Goal: Obtain resource: Obtain resource

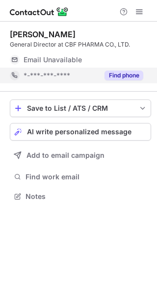
scroll to position [5, 5]
drag, startPoint x: 122, startPoint y: 75, endPoint x: 103, endPoint y: 84, distance: 21.3
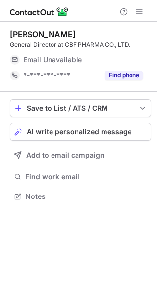
click at [123, 75] on button "Find phone" at bounding box center [123, 76] width 39 height 10
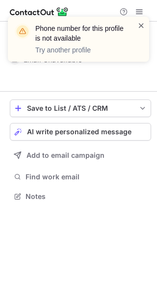
click at [143, 25] on span at bounding box center [141, 26] width 8 height 10
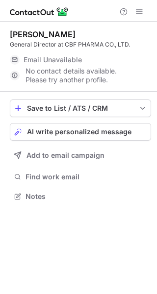
click at [46, 54] on div "Email Unavailable" at bounding box center [84, 60] width 120 height 16
click at [45, 59] on span "Email Unavailable" at bounding box center [53, 59] width 58 height 9
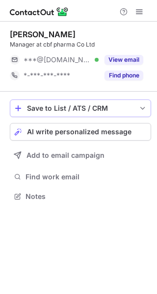
scroll to position [5, 5]
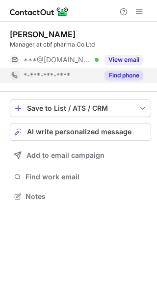
click at [117, 80] on div "Find phone" at bounding box center [120, 76] width 45 height 16
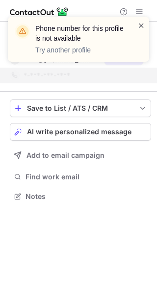
click at [142, 29] on span at bounding box center [141, 26] width 8 height 10
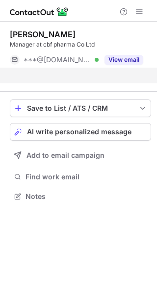
scroll to position [173, 157]
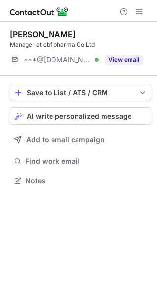
click at [125, 64] on button "View email" at bounding box center [123, 60] width 39 height 10
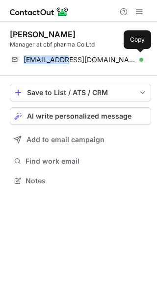
drag, startPoint x: 23, startPoint y: 61, endPoint x: 0, endPoint y: 90, distance: 36.6
click at [88, 61] on div "smaniseng@yahoo.com Verified Copy" at bounding box center [76, 60] width 133 height 16
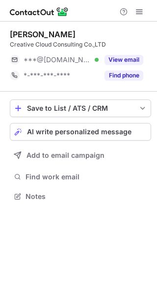
scroll to position [5, 5]
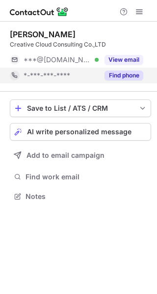
click at [123, 78] on button "Find phone" at bounding box center [123, 76] width 39 height 10
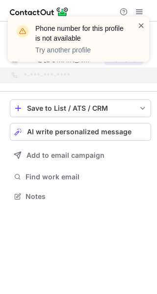
click at [144, 27] on span at bounding box center [141, 26] width 8 height 10
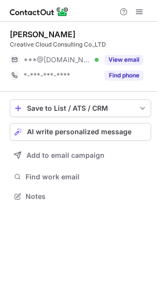
scroll to position [5, 5]
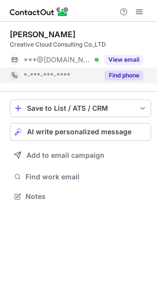
click at [129, 75] on button "Find phone" at bounding box center [123, 76] width 39 height 10
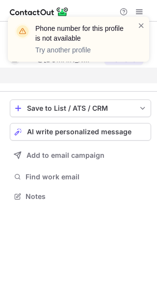
scroll to position [173, 157]
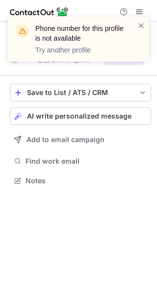
click at [145, 27] on div "Phone number for this profile is not available Try another profile" at bounding box center [78, 39] width 141 height 45
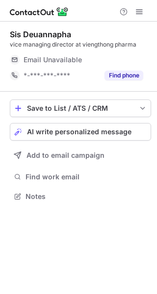
scroll to position [5, 5]
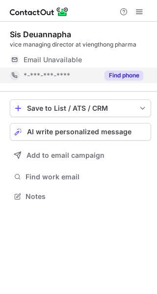
click at [119, 75] on button "Find phone" at bounding box center [123, 76] width 39 height 10
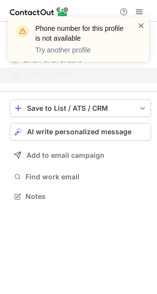
click at [143, 28] on span at bounding box center [141, 26] width 8 height 10
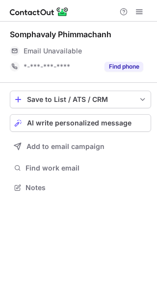
scroll to position [5, 5]
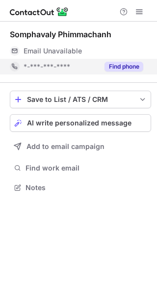
click at [96, 64] on div "*-***-***-****" at bounding box center [61, 66] width 75 height 9
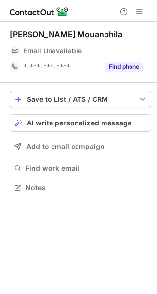
scroll to position [5, 5]
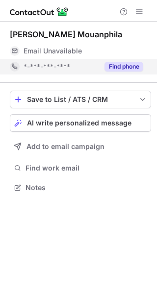
click at [123, 66] on button "Find phone" at bounding box center [123, 67] width 39 height 10
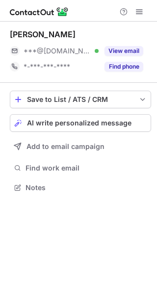
scroll to position [5, 5]
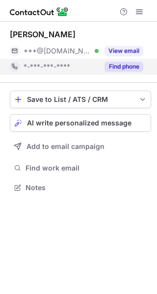
click at [125, 67] on button "Find phone" at bounding box center [123, 67] width 39 height 10
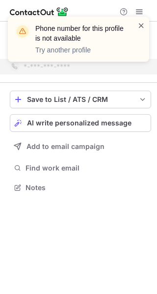
click at [141, 29] on span at bounding box center [141, 26] width 8 height 10
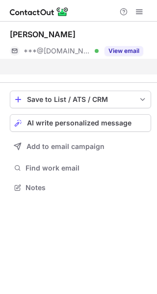
scroll to position [165, 157]
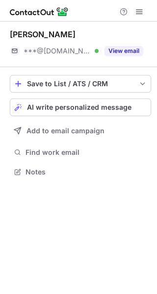
click at [127, 26] on div "Phone number for this profile is not available Try another profile" at bounding box center [78, 17] width 157 height 20
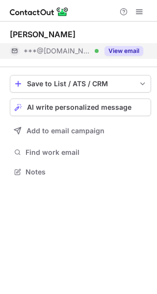
click at [125, 50] on button "View email" at bounding box center [123, 51] width 39 height 10
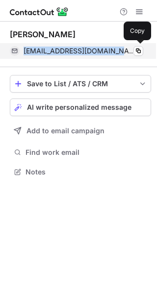
drag, startPoint x: 23, startPoint y: 53, endPoint x: 118, endPoint y: 55, distance: 95.0
click at [118, 55] on div "phankeomanoy11@gmail.com Verified Copy" at bounding box center [76, 51] width 133 height 16
copy span "phankeomanoy11@gmail.com"
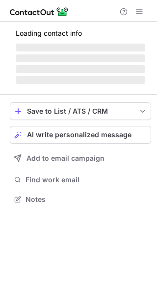
scroll to position [5, 5]
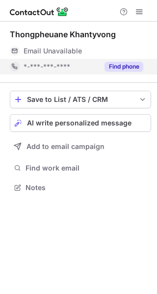
click at [117, 63] on button "Find phone" at bounding box center [123, 67] width 39 height 10
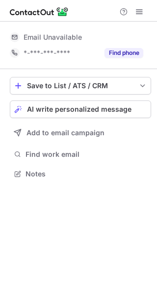
scroll to position [5, 5]
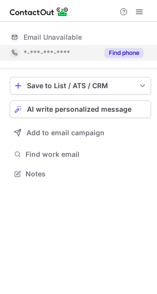
click at [119, 58] on div "Find phone" at bounding box center [120, 53] width 45 height 16
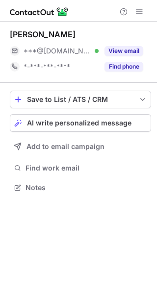
scroll to position [5, 5]
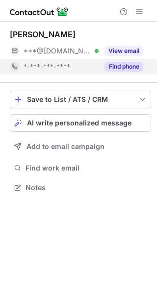
click at [126, 64] on button "Find phone" at bounding box center [123, 67] width 39 height 10
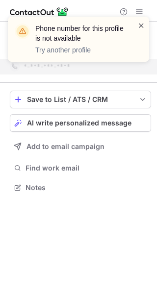
click at [139, 29] on span at bounding box center [141, 26] width 8 height 10
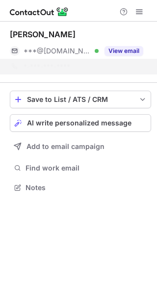
click at [130, 47] on div "Phone number for this profile is not available Try another profile" at bounding box center [84, 39] width 99 height 31
click at [129, 48] on div "Phone number for this profile is not available Try another profile Georges Phou…" at bounding box center [78, 147] width 157 height 294
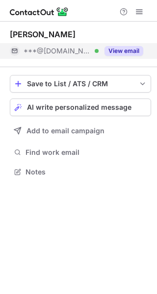
click at [115, 53] on button "View email" at bounding box center [123, 51] width 39 height 10
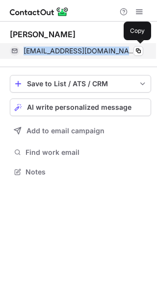
drag, startPoint x: 24, startPoint y: 52, endPoint x: 133, endPoint y: 54, distance: 109.3
click at [133, 54] on div "georgesphouangkeo@yahoo.fr Verified" at bounding box center [84, 51] width 120 height 9
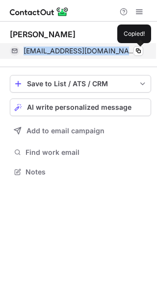
copy span "georgesphouangkeo@yahoo.fr"
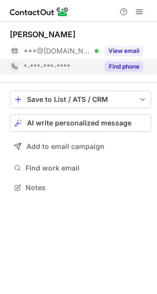
scroll to position [5, 5]
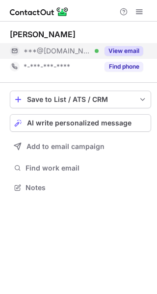
click at [129, 52] on button "View email" at bounding box center [123, 51] width 39 height 10
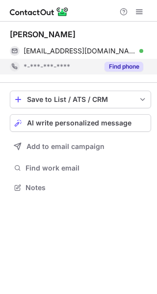
click at [116, 66] on button "Find phone" at bounding box center [123, 67] width 39 height 10
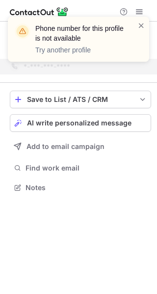
drag, startPoint x: 143, startPoint y: 30, endPoint x: 125, endPoint y: 29, distance: 17.7
click at [143, 29] on span at bounding box center [141, 26] width 8 height 10
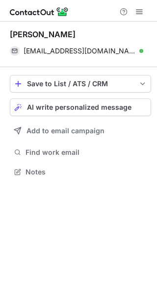
scroll to position [165, 157]
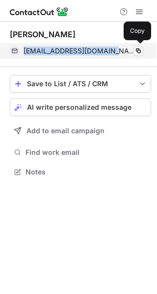
drag, startPoint x: 22, startPoint y: 49, endPoint x: 109, endPoint y: 54, distance: 87.4
click at [109, 54] on div "suvanthonglat@gmail.com Verified Copy" at bounding box center [76, 51] width 133 height 16
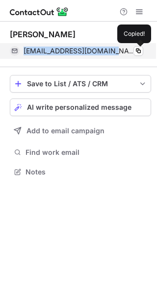
copy span "suvanthonglat@gmail.com"
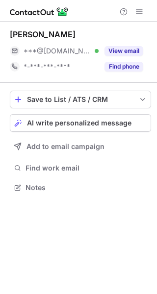
scroll to position [5, 5]
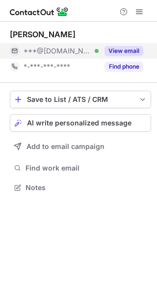
click at [119, 52] on button "View email" at bounding box center [123, 51] width 39 height 10
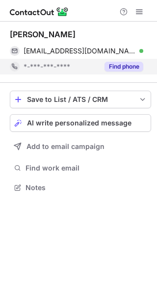
click at [123, 63] on button "Find phone" at bounding box center [123, 67] width 39 height 10
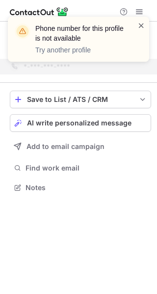
click at [144, 26] on span at bounding box center [141, 26] width 8 height 10
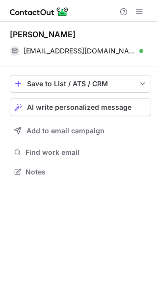
scroll to position [165, 157]
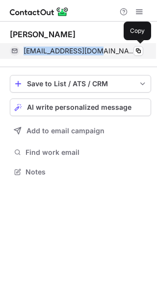
drag, startPoint x: 24, startPoint y: 50, endPoint x: 100, endPoint y: 51, distance: 75.4
click at [100, 51] on span "[EMAIL_ADDRESS][DOMAIN_NAME]" at bounding box center [80, 51] width 112 height 9
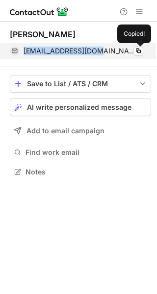
copy span "[EMAIL_ADDRESS][DOMAIN_NAME]"
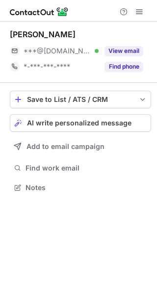
scroll to position [5, 5]
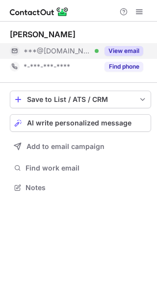
click at [124, 46] on button "View email" at bounding box center [123, 51] width 39 height 10
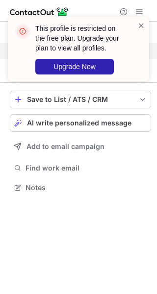
drag, startPoint x: 122, startPoint y: 64, endPoint x: 123, endPoint y: 59, distance: 5.0
click at [122, 64] on div "This profile is restricted on the free plan. Upgrade your plan to view all prof…" at bounding box center [80, 49] width 90 height 51
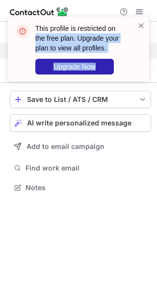
drag, startPoint x: 139, startPoint y: 27, endPoint x: 120, endPoint y: 40, distance: 23.2
click at [129, 31] on div "This profile is restricted on the free plan. Upgrade your plan to view all prof…" at bounding box center [78, 49] width 141 height 65
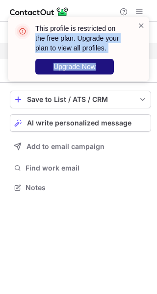
click at [105, 67] on button "Upgrade Now" at bounding box center [74, 67] width 78 height 16
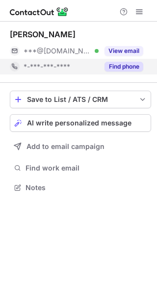
scroll to position [5, 5]
click at [129, 67] on button "Find phone" at bounding box center [123, 67] width 39 height 10
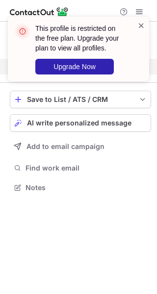
scroll to position [165, 157]
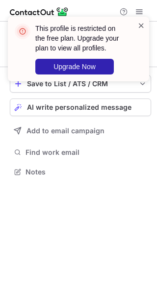
click at [139, 25] on span at bounding box center [141, 26] width 8 height 10
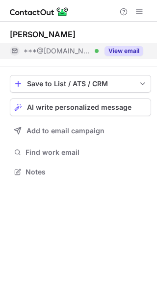
click at [112, 48] on button "View email" at bounding box center [123, 51] width 39 height 10
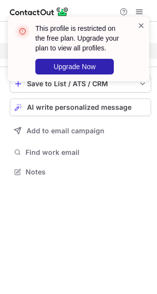
click at [145, 26] on span at bounding box center [141, 26] width 8 height 10
